Goal: Check status

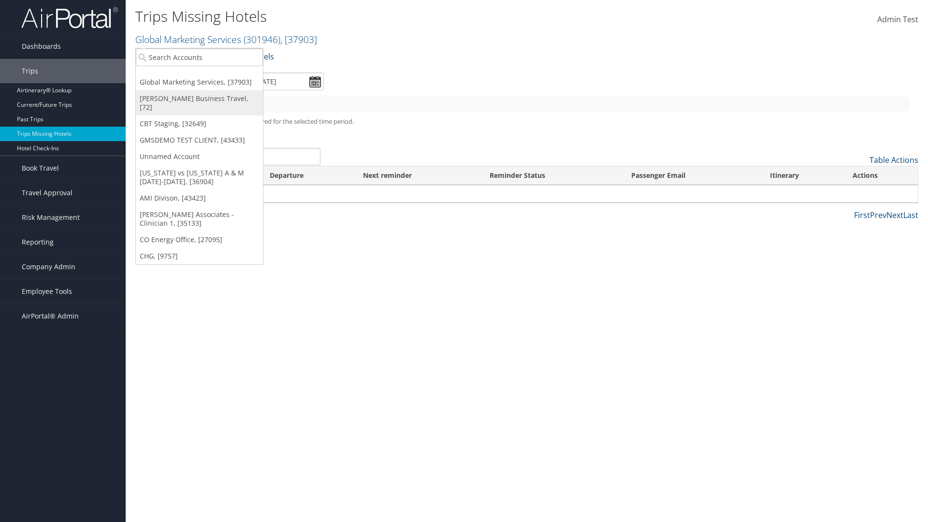
click at [199, 99] on link "[PERSON_NAME] Business Travel, [72]" at bounding box center [199, 102] width 127 height 25
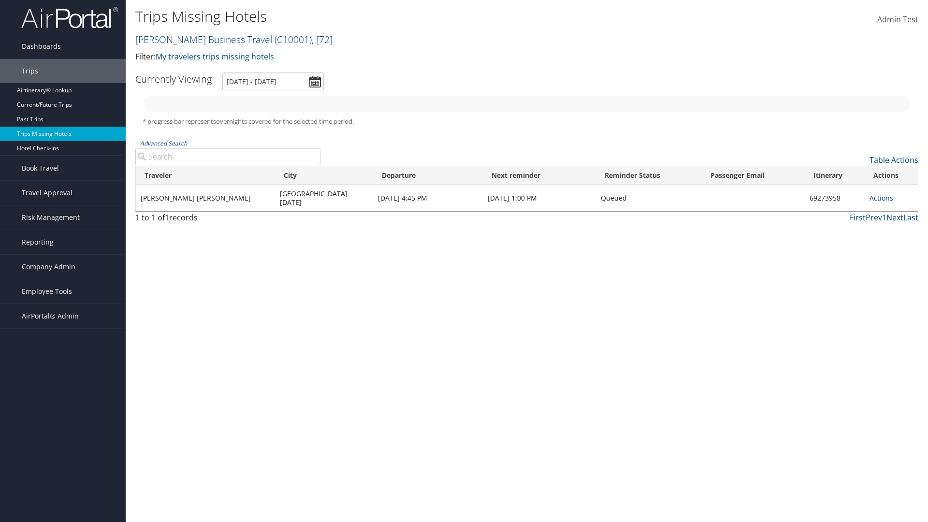
click at [199, 39] on link "Christopherson Business Travel ( C10001 ) , [ 72 ]" at bounding box center [233, 39] width 197 height 13
click at [0, 0] on link "CBT Staging, [32649]" at bounding box center [0, 0] width 0 height 0
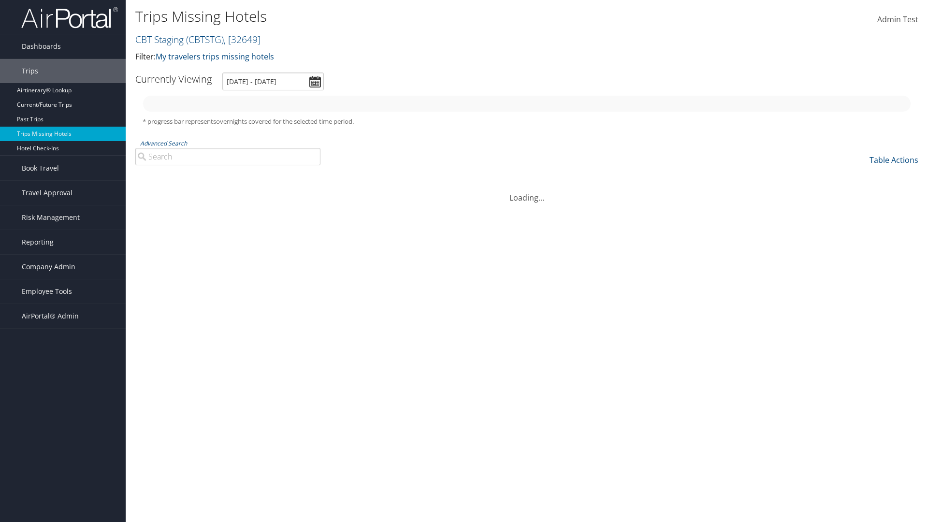
click at [160, 39] on link "CBT Staging ( CBTSTG ) , [ 32649 ]" at bounding box center [197, 39] width 125 height 13
click at [0, 0] on link "Global Marketing Services, [37903]" at bounding box center [0, 0] width 0 height 0
